Goal: Task Accomplishment & Management: Use online tool/utility

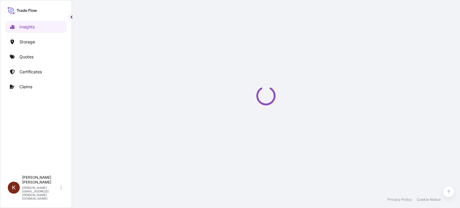
select select "2025"
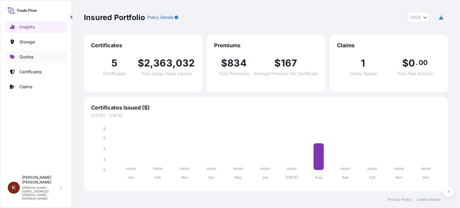
click at [27, 56] on p "Quotes" at bounding box center [26, 57] width 14 height 6
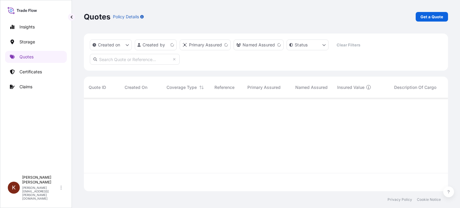
scroll to position [92, 360]
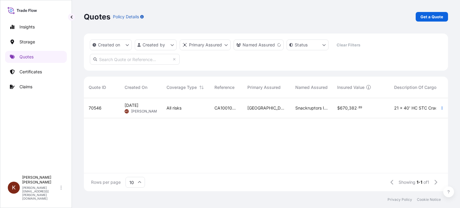
click at [99, 108] on span "70546" at bounding box center [95, 108] width 13 height 6
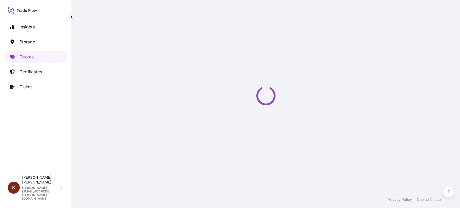
select select "Road / [GEOGRAPHIC_DATA]"
select select "Water"
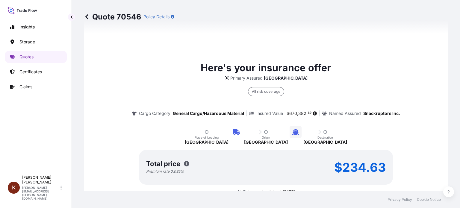
scroll to position [442, 0]
